Goal: Find specific page/section: Find specific page/section

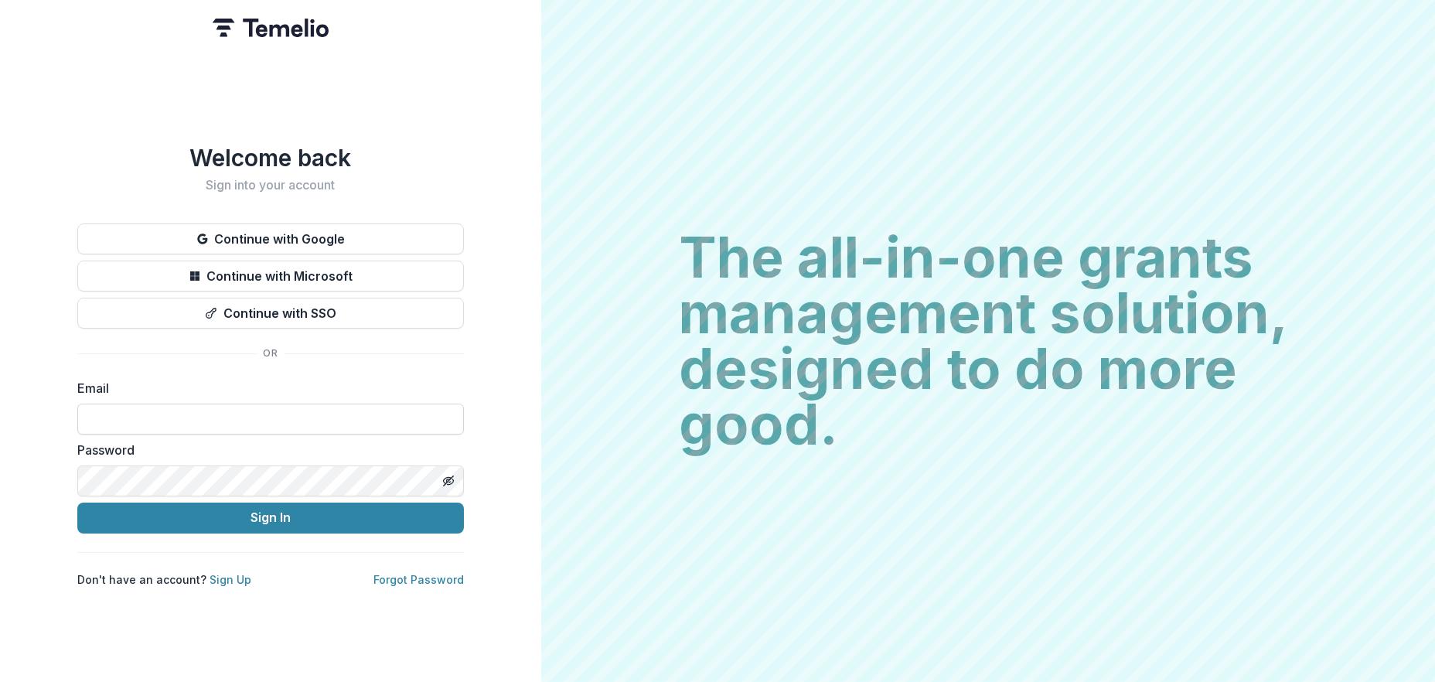
click at [95, 412] on input at bounding box center [270, 419] width 387 height 31
type input "**********"
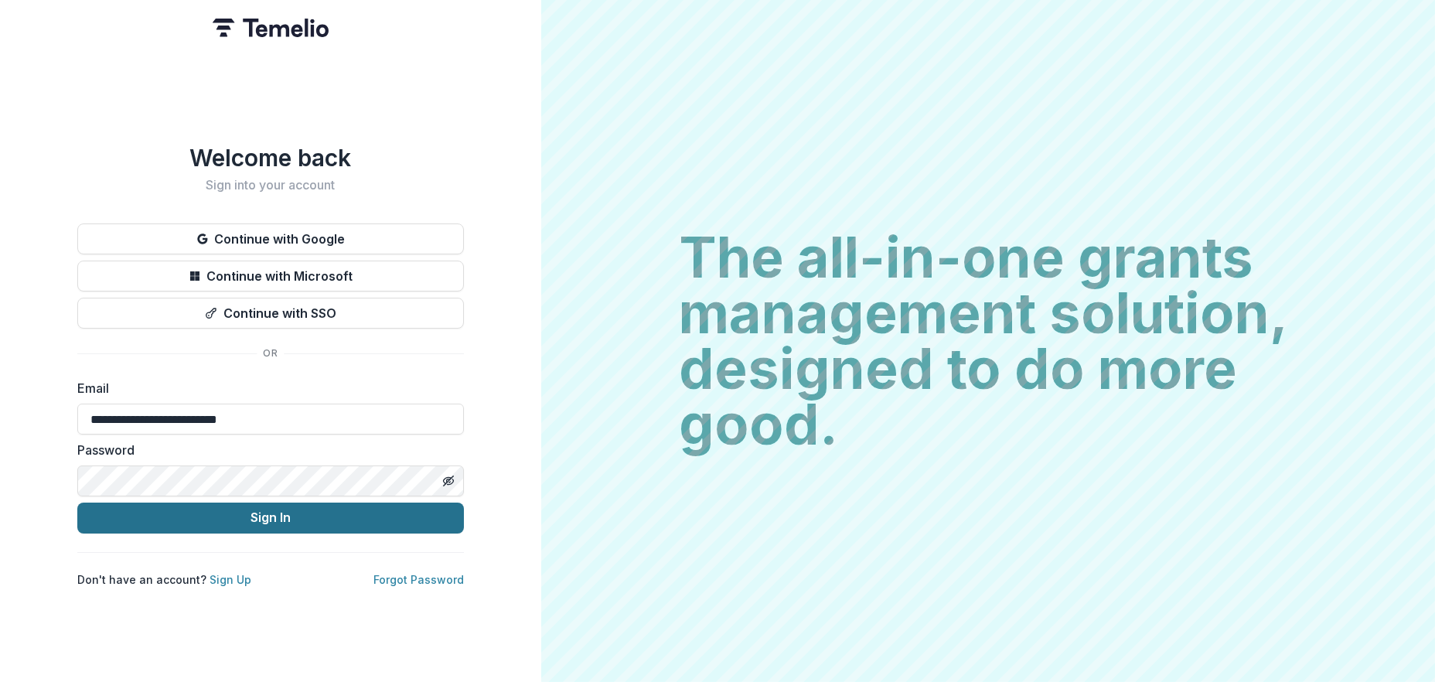
click at [324, 516] on button "Sign In" at bounding box center [270, 518] width 387 height 31
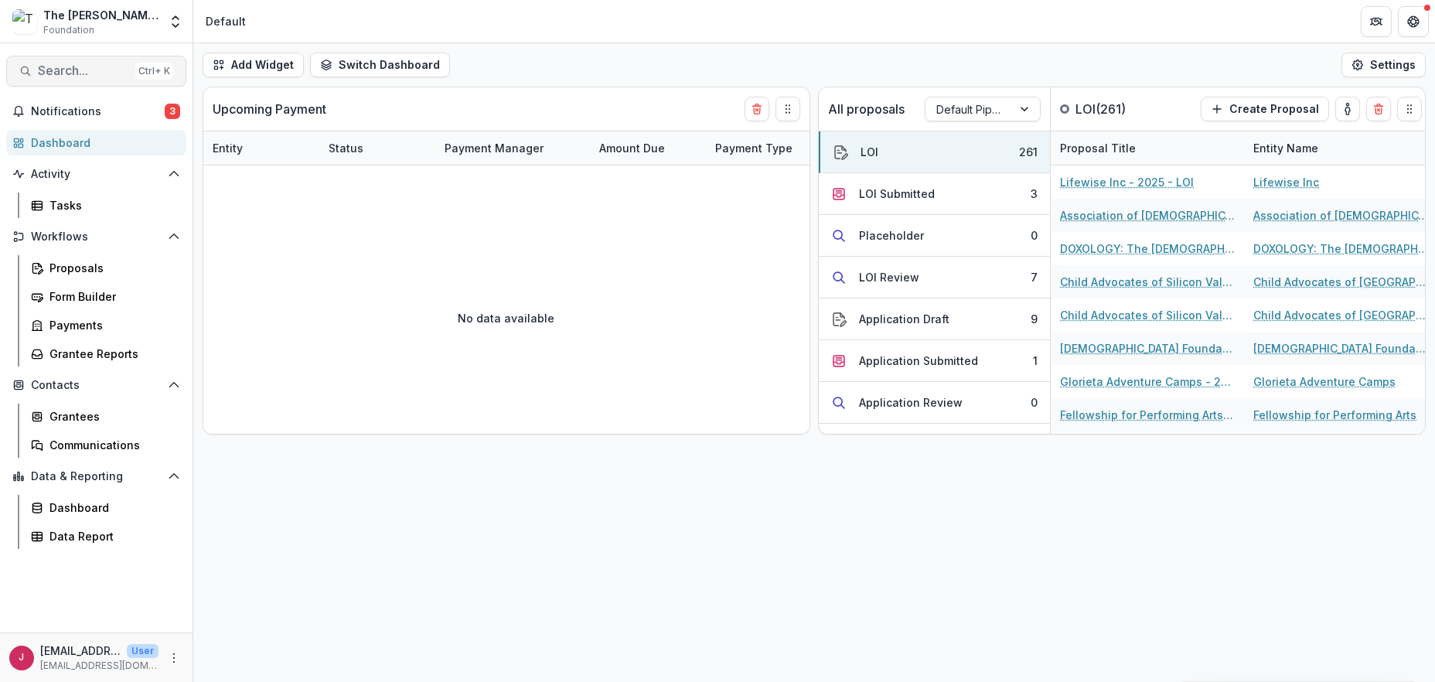
click at [44, 80] on button "Search... Ctrl + K" at bounding box center [96, 71] width 180 height 31
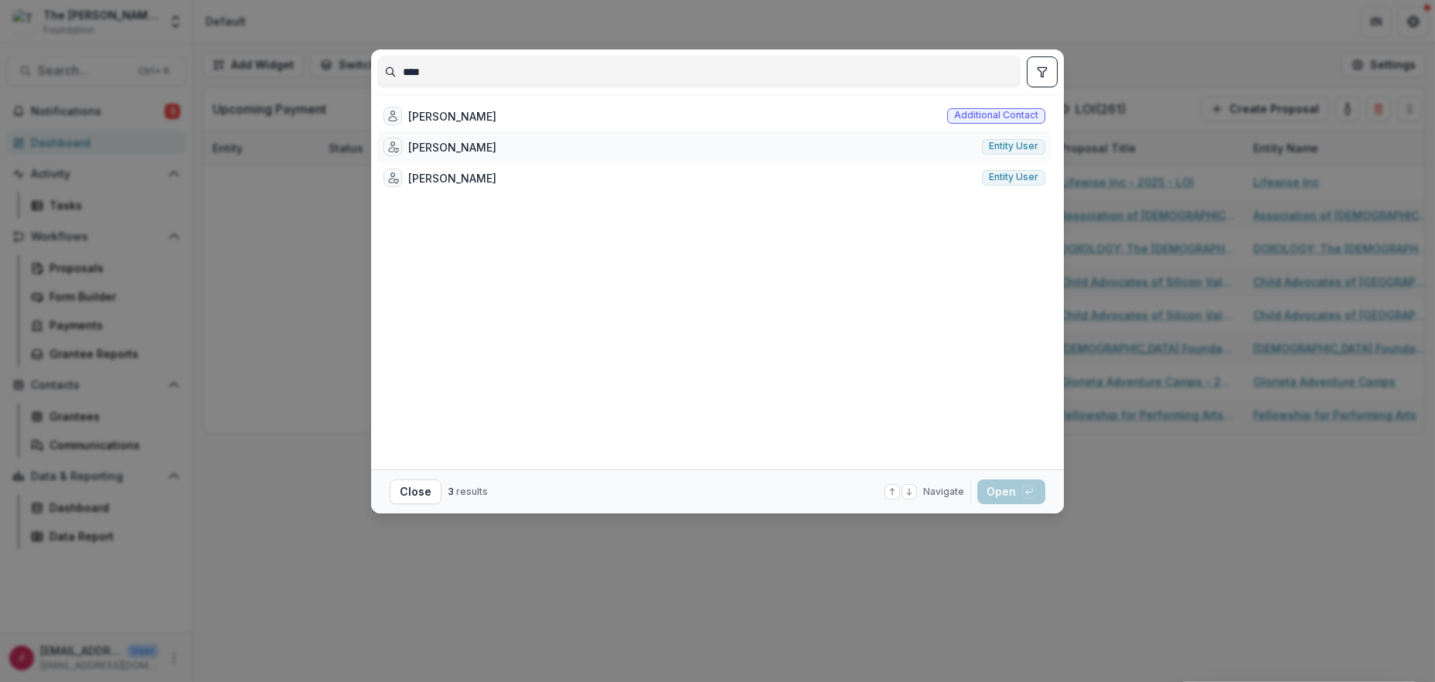
type input "****"
click at [465, 142] on div "[PERSON_NAME]" at bounding box center [452, 147] width 88 height 16
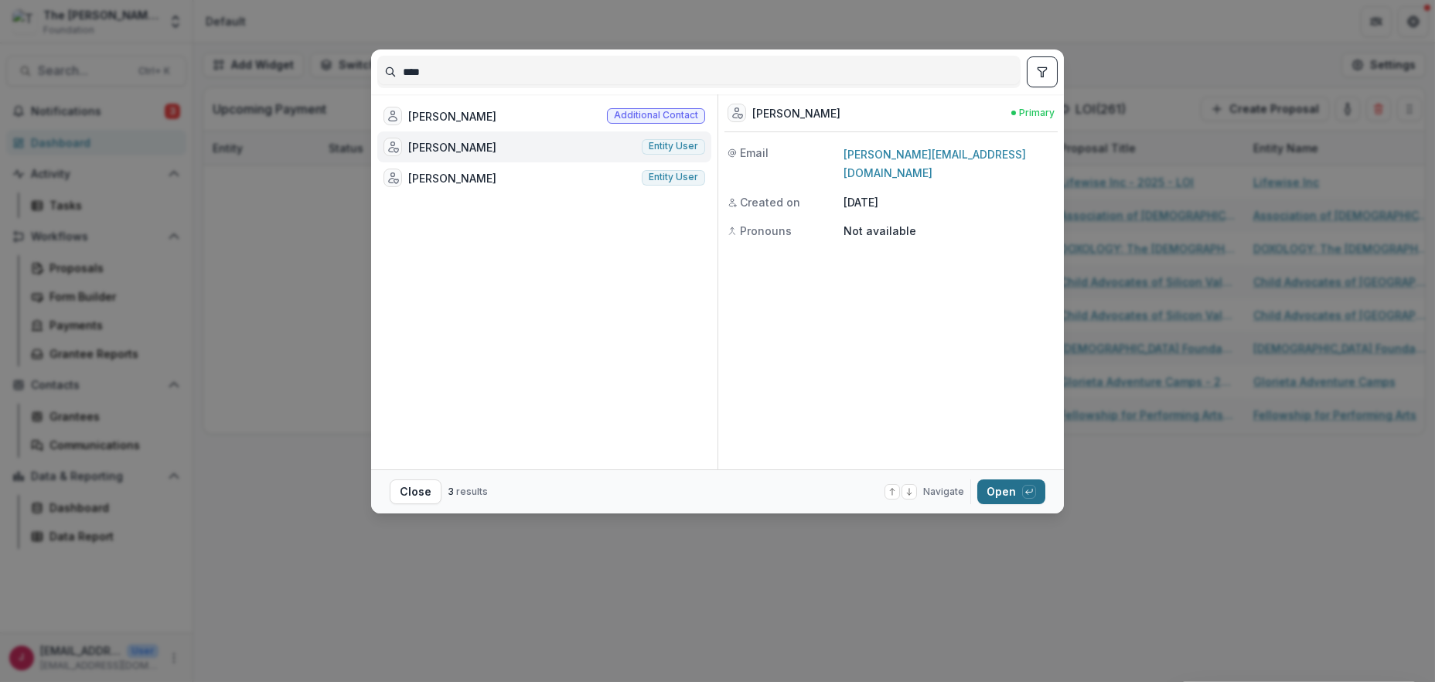
click at [992, 489] on button "Open with enter key" at bounding box center [1011, 491] width 68 height 25
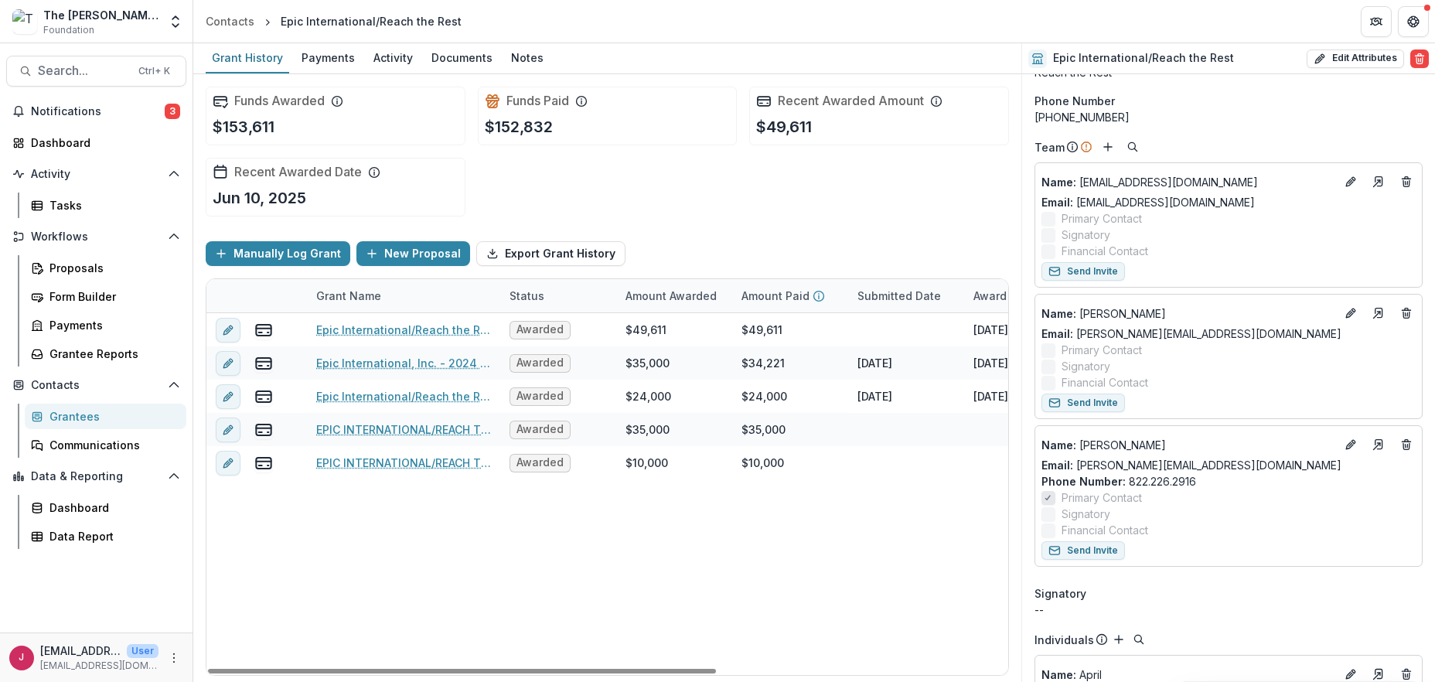
scroll to position [103, 0]
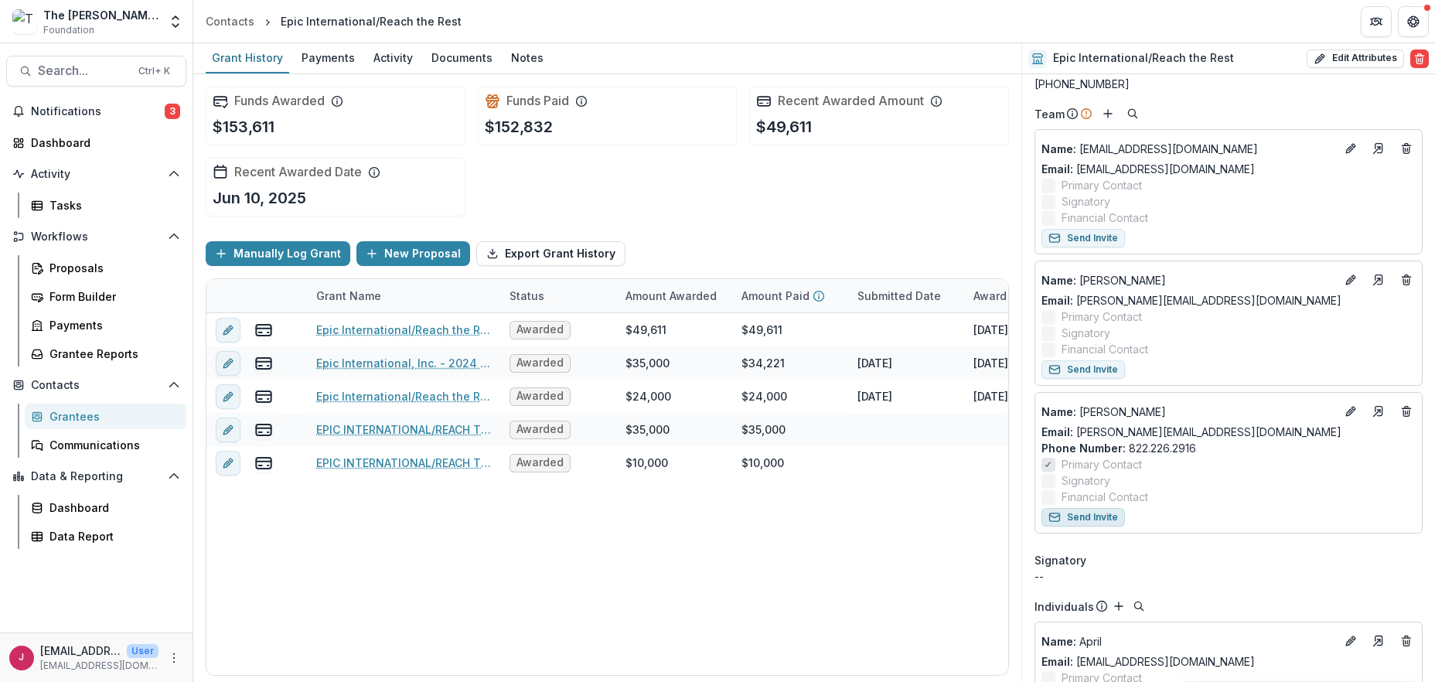
click at [1085, 516] on button "Send Invite" at bounding box center [1082, 517] width 83 height 19
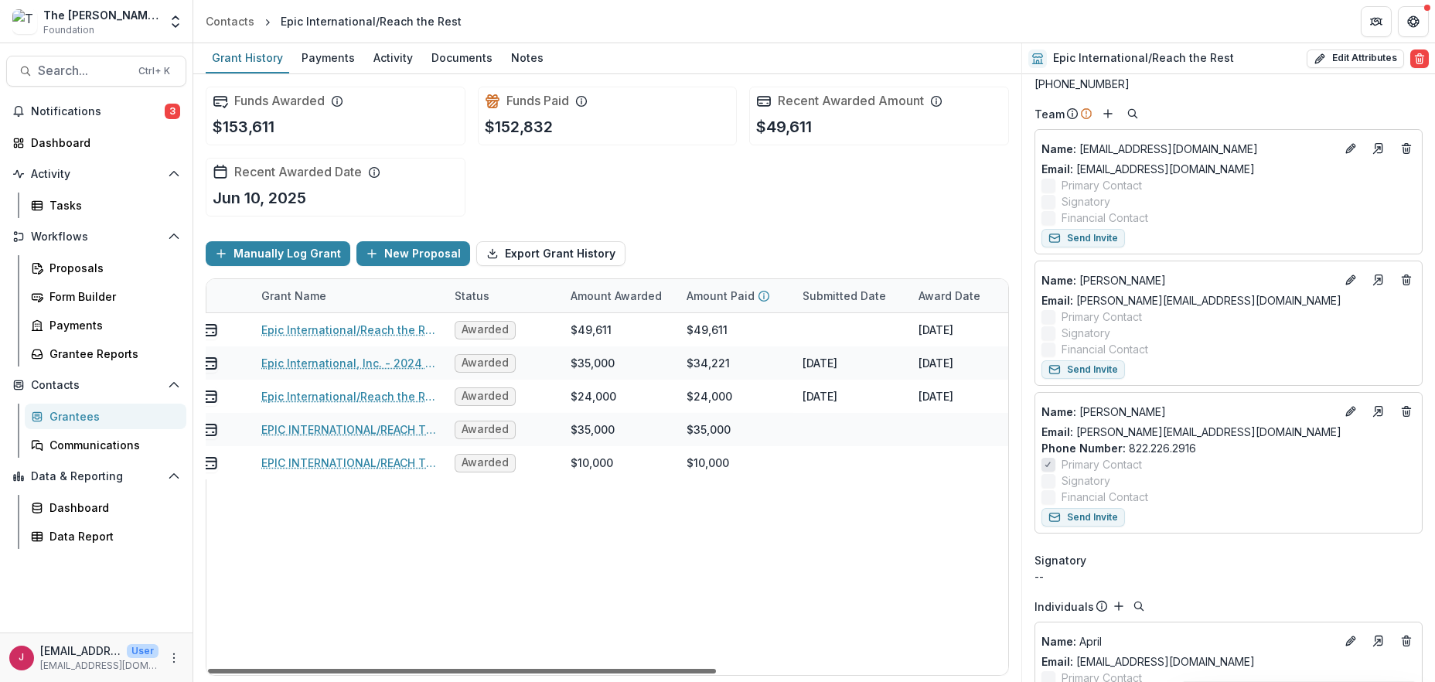
scroll to position [0, 1]
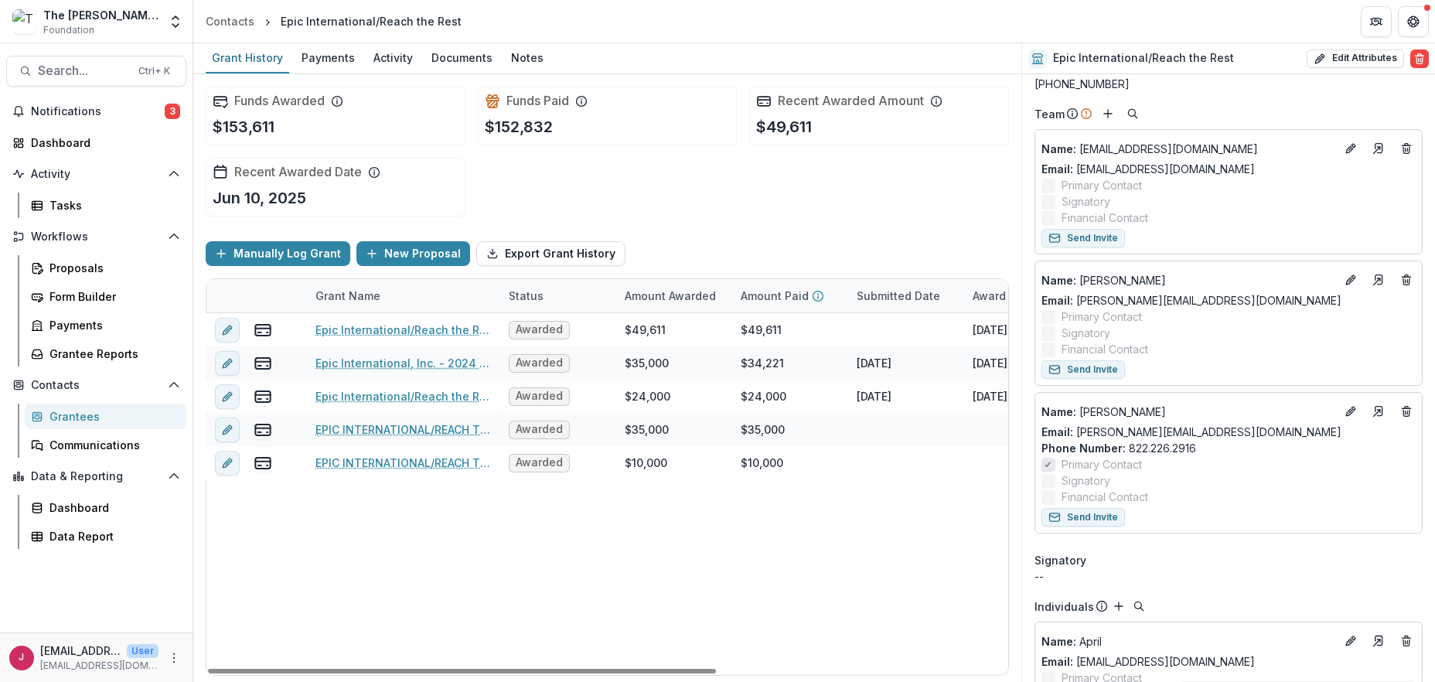
drag, startPoint x: 687, startPoint y: 670, endPoint x: 629, endPoint y: 581, distance: 106.1
click at [684, 669] on div at bounding box center [462, 671] width 508 height 5
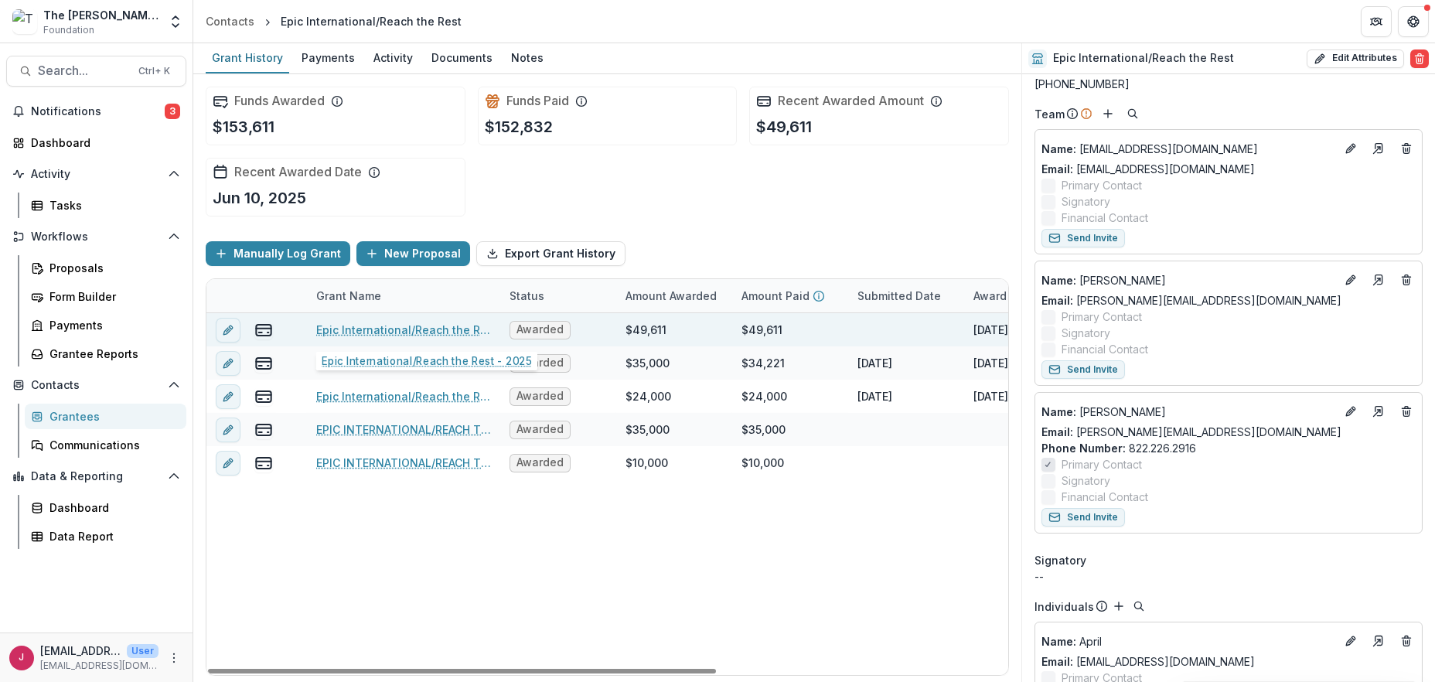
click at [353, 325] on link "Epic International/Reach the Rest - 2025" at bounding box center [403, 330] width 175 height 16
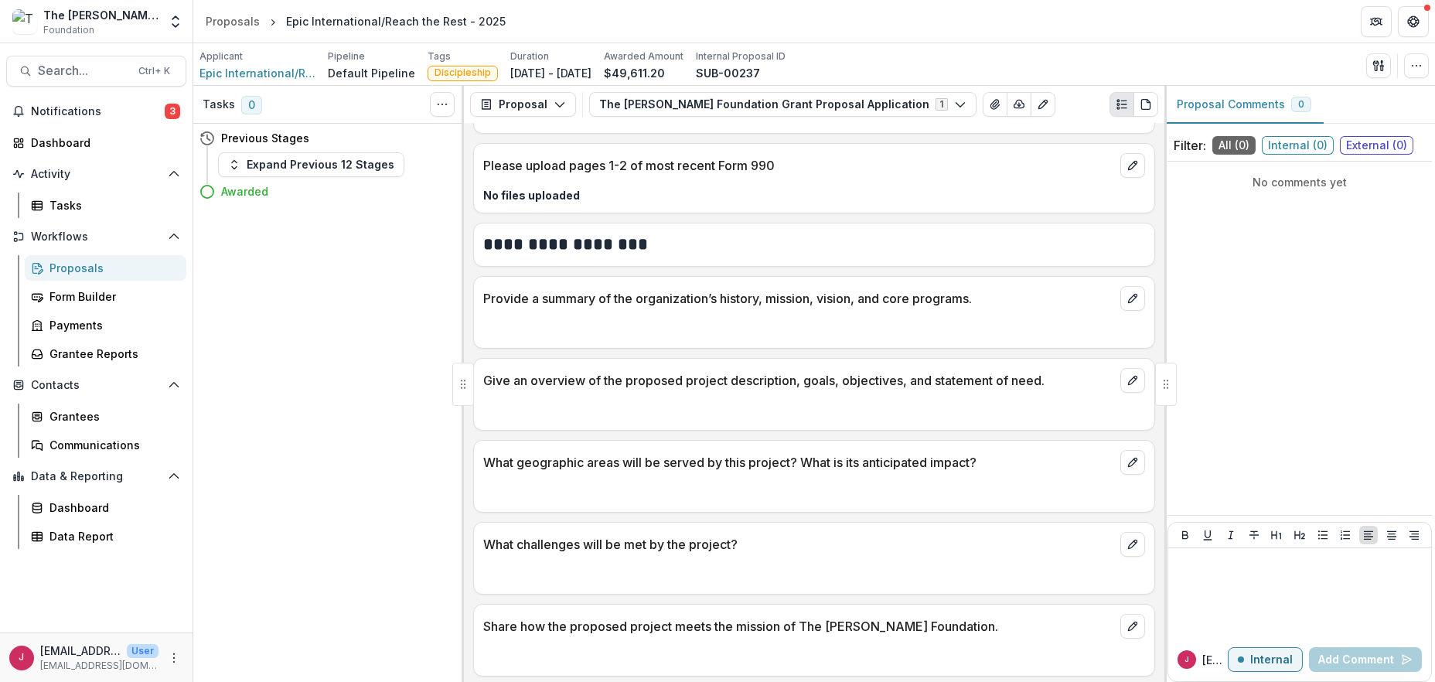
scroll to position [1920, 0]
